Goal: Transaction & Acquisition: Obtain resource

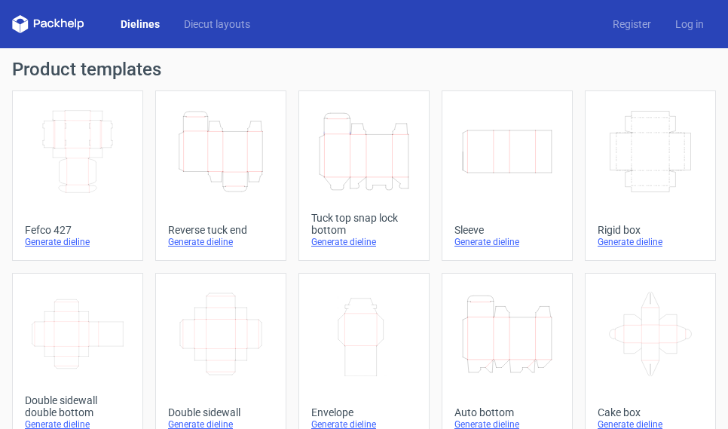
click at [527, 351] on icon "Height Depth Width" at bounding box center [507, 334] width 93 height 84
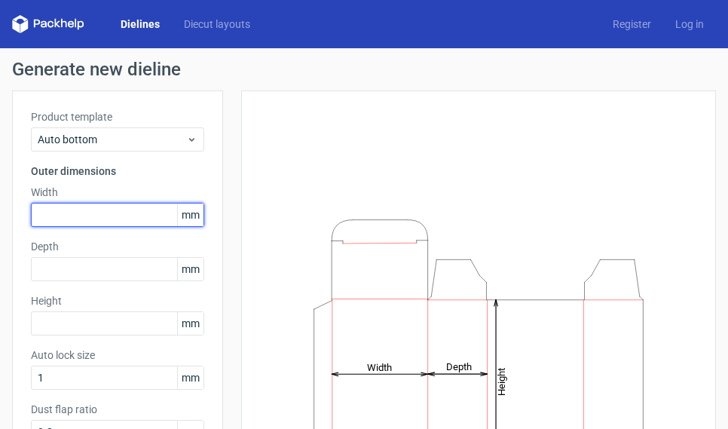
click at [84, 221] on input "text" at bounding box center [117, 215] width 173 height 24
type input "150"
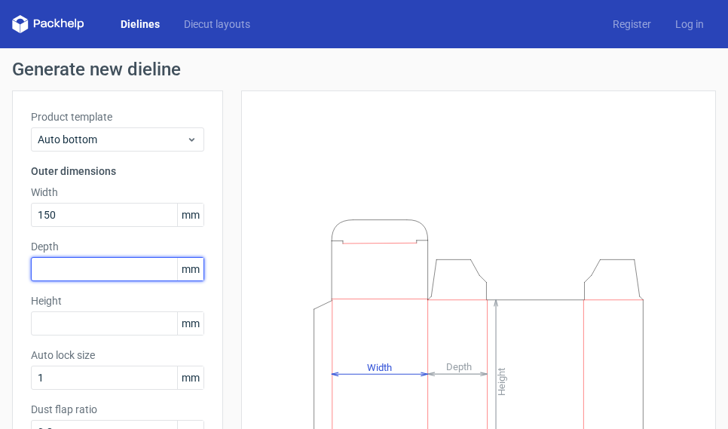
click at [44, 271] on input "text" at bounding box center [117, 269] width 173 height 24
type input "51"
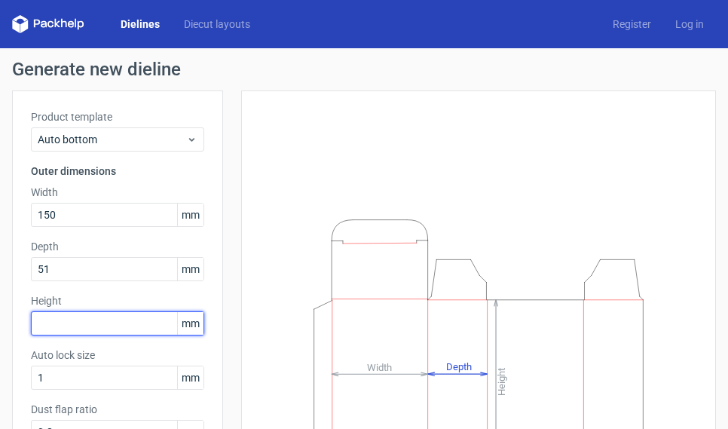
click at [76, 329] on input "text" at bounding box center [117, 323] width 173 height 24
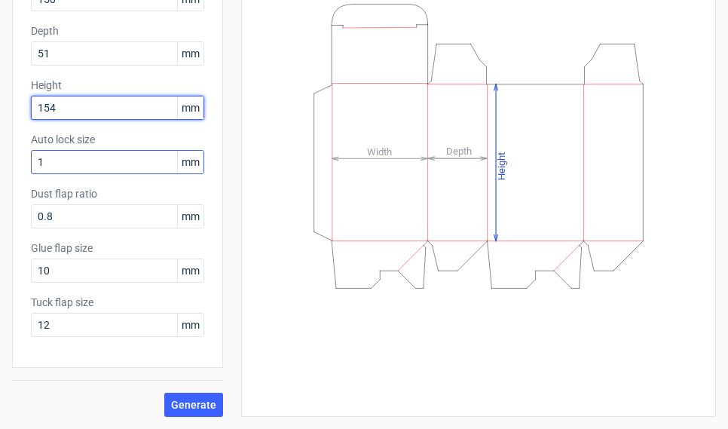
type input "154"
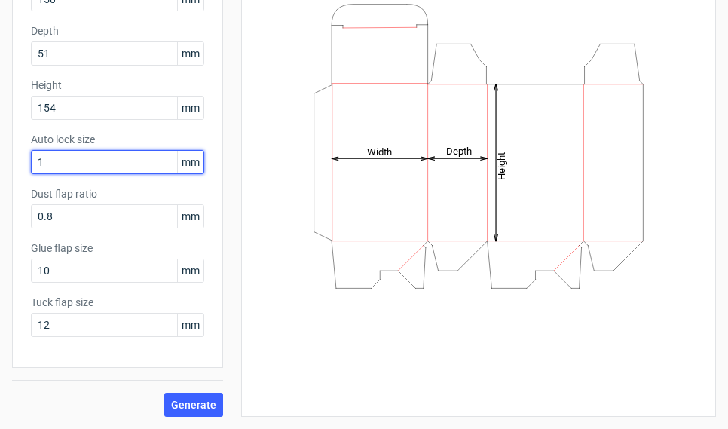
drag, startPoint x: 39, startPoint y: 158, endPoint x: 10, endPoint y: 155, distance: 29.6
click at [10, 155] on div "Generate new dieline Product template Auto bottom Outer dimensions Width 150 mm…" at bounding box center [364, 131] width 728 height 596
type input "12"
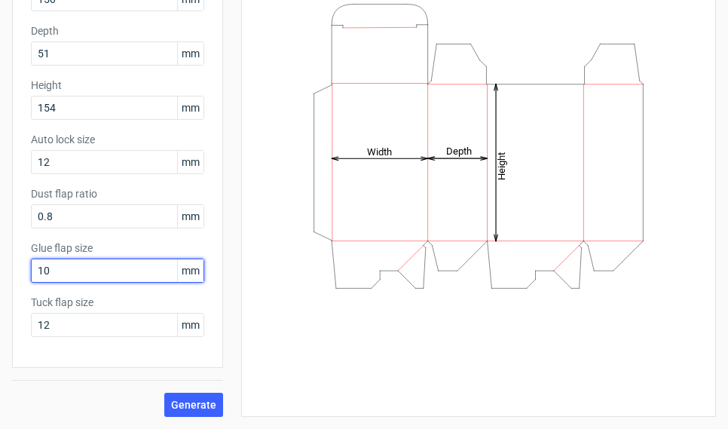
drag, startPoint x: 84, startPoint y: 269, endPoint x: -70, endPoint y: 249, distance: 155.1
click at [0, 249] on html "Dielines Diecut layouts Register Log in Generate new dieline Product template A…" at bounding box center [364, 214] width 728 height 429
type input "12"
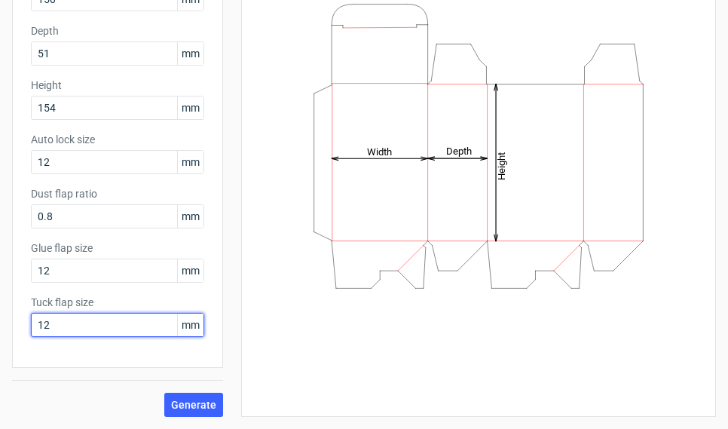
click at [0, 311] on html "Dielines Diecut layouts Register Log in Generate new dieline Product template A…" at bounding box center [364, 214] width 728 height 429
type input "15"
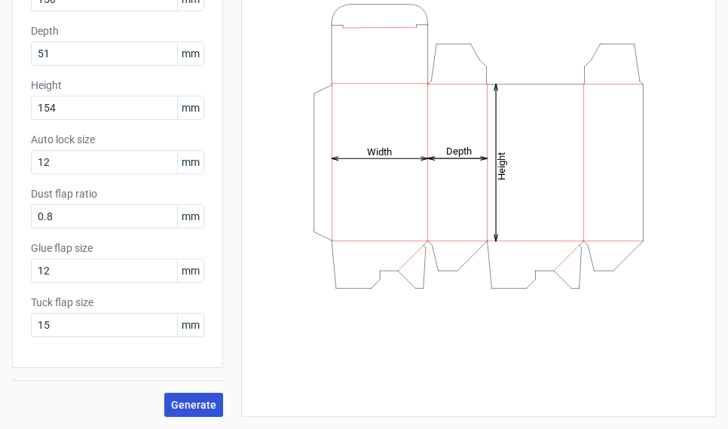
click at [204, 403] on span "Generate" at bounding box center [193, 405] width 45 height 11
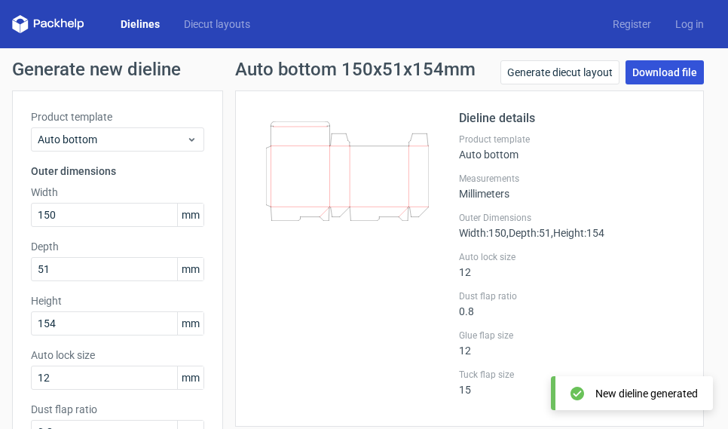
click at [669, 75] on link "Download file" at bounding box center [665, 72] width 78 height 24
